Goal: Find specific page/section: Find specific page/section

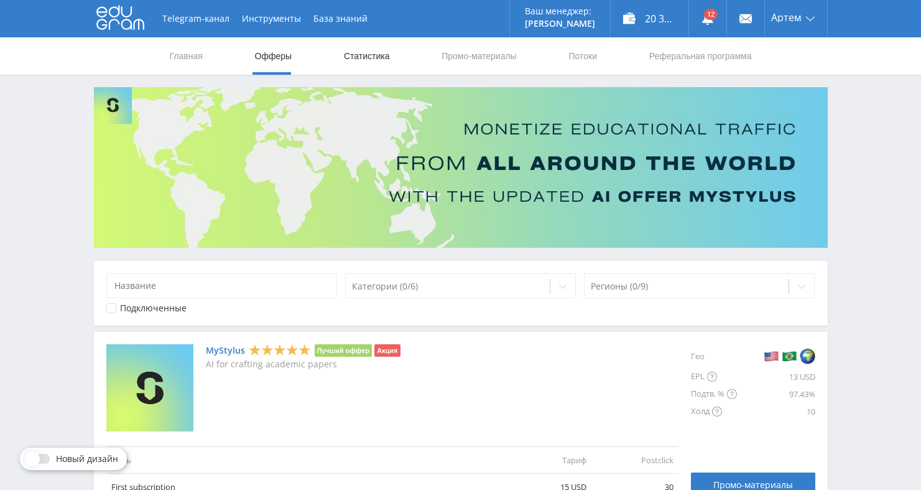
click at [377, 60] on link "Статистика" at bounding box center [367, 55] width 49 height 37
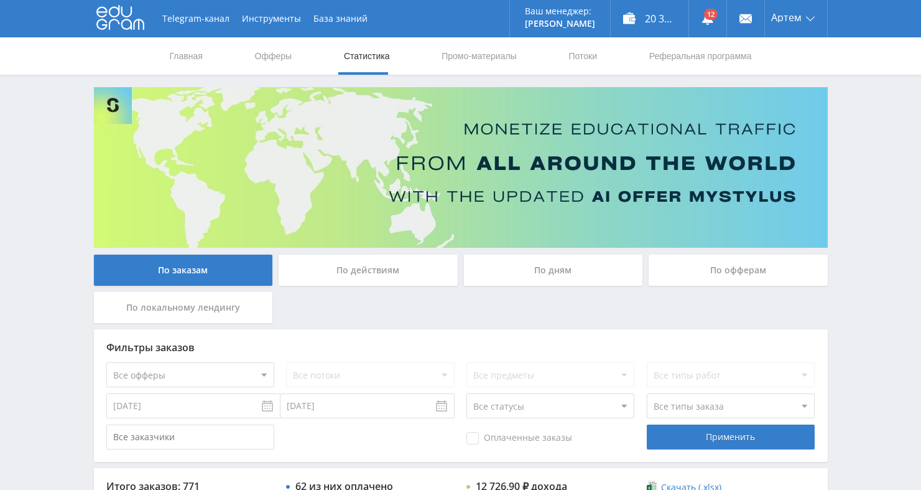
click at [707, 271] on div "По офферам" at bounding box center [738, 269] width 179 height 31
click at [0, 0] on input "По офферам" at bounding box center [0, 0] width 0 height 0
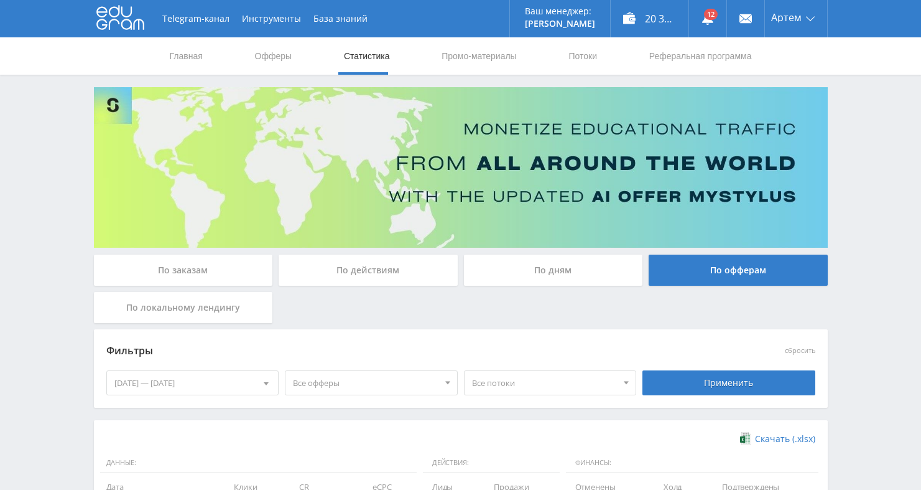
click at [540, 272] on div "По дням" at bounding box center [553, 269] width 179 height 31
click at [0, 0] on input "По дням" at bounding box center [0, 0] width 0 height 0
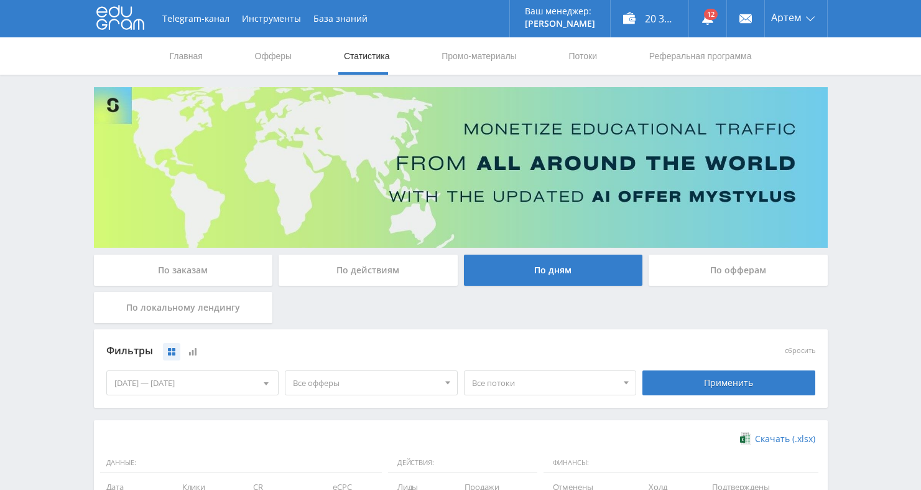
click at [736, 271] on div "По офферам" at bounding box center [738, 269] width 179 height 31
click at [0, 0] on input "По офферам" at bounding box center [0, 0] width 0 height 0
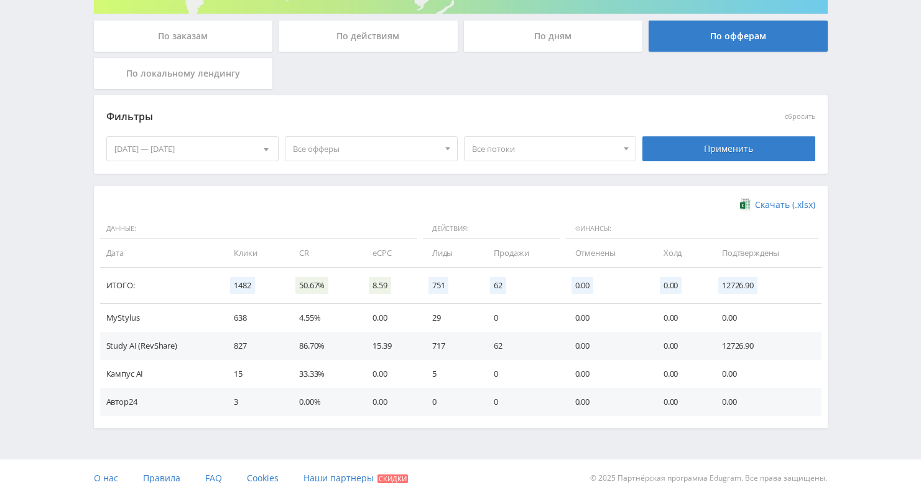
scroll to position [241, 0]
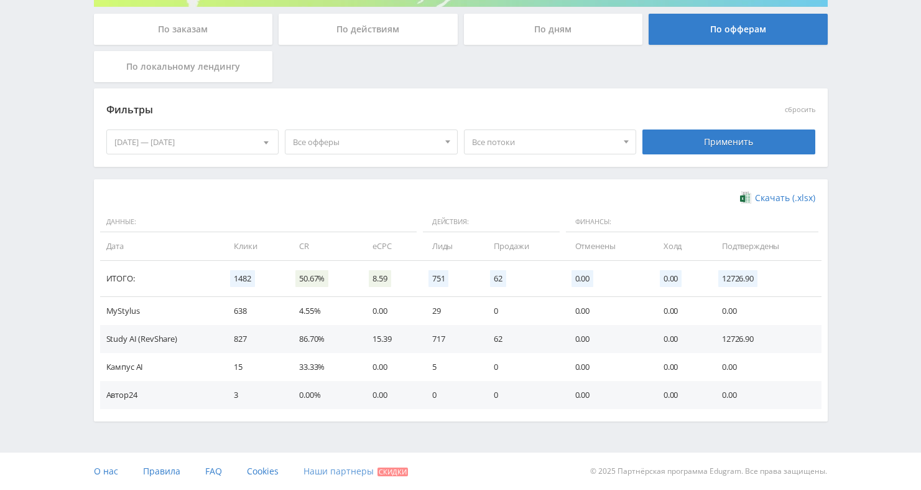
click at [344, 463] on link "Наши партнеры Скидки" at bounding box center [356, 470] width 105 height 37
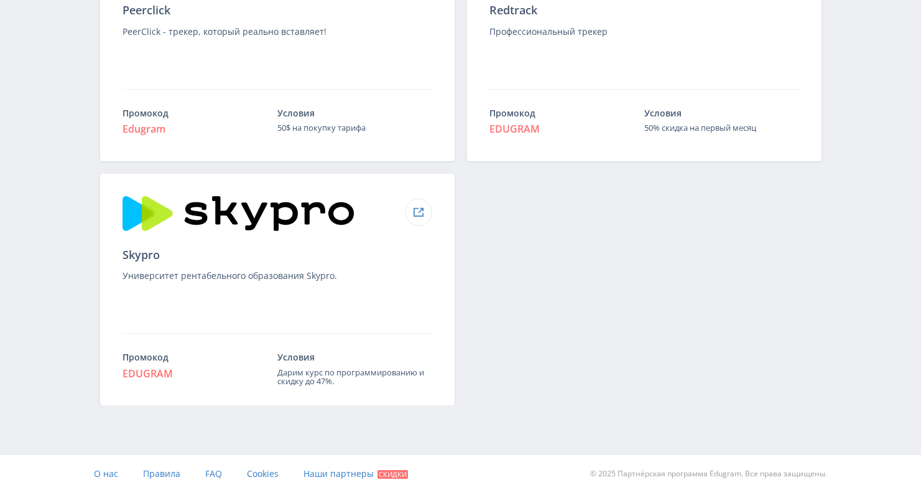
scroll to position [1416, 0]
